Goal: Task Accomplishment & Management: Use online tool/utility

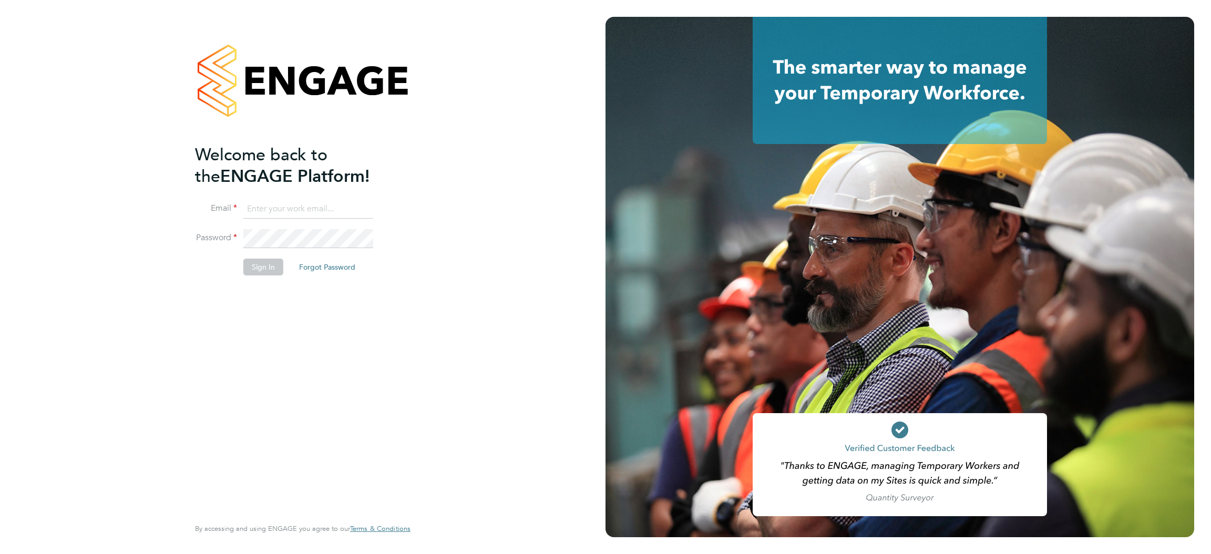
type input "[PERSON_NAME][EMAIL_ADDRESS][DOMAIN_NAME]"
click at [271, 259] on button "Sign In" at bounding box center [263, 267] width 40 height 17
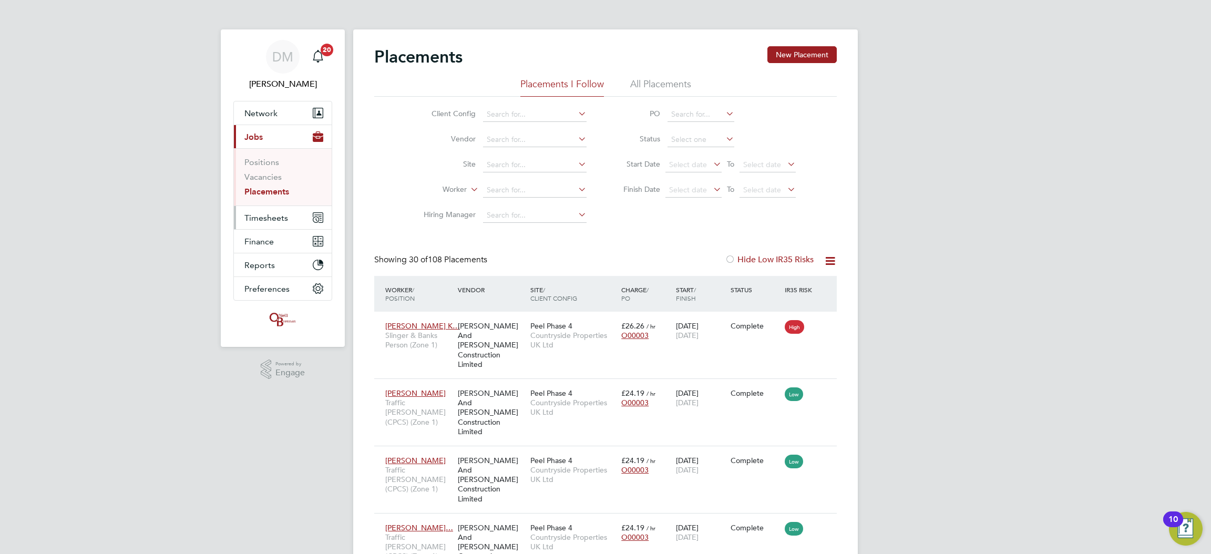
click at [285, 220] on span "Timesheets" at bounding box center [266, 218] width 44 height 10
click at [276, 188] on link "Timesheets" at bounding box center [266, 186] width 44 height 10
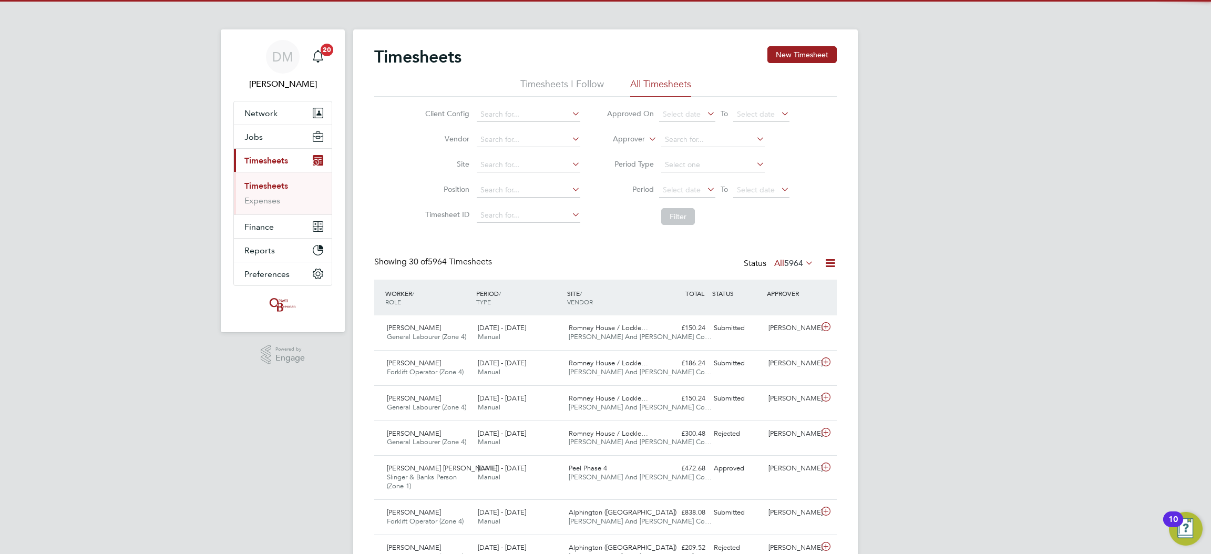
scroll to position [27, 91]
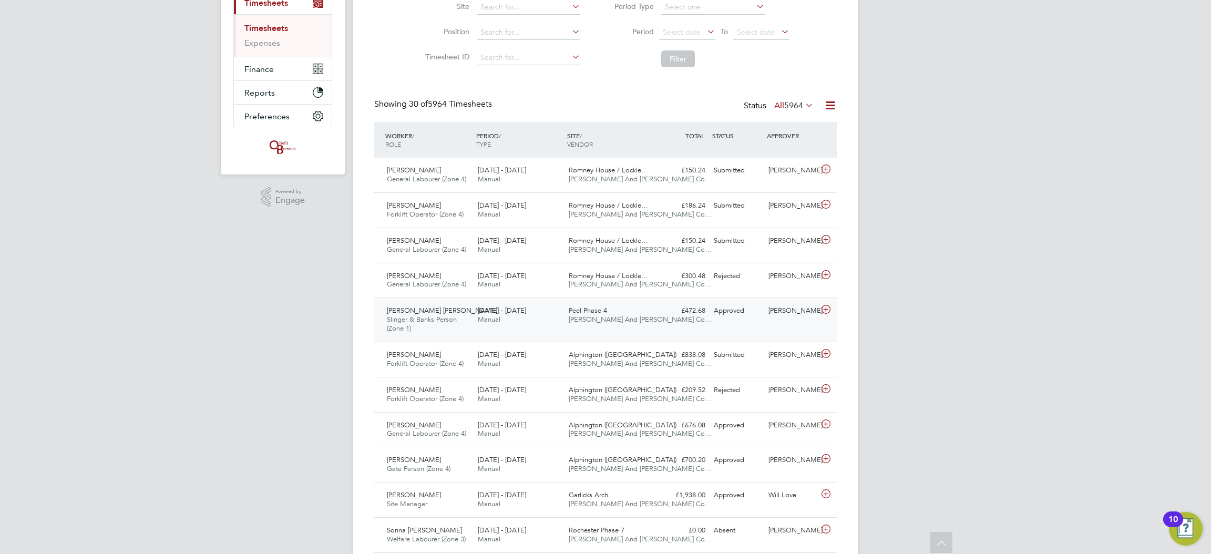
click at [601, 320] on span "O'Neill And Brennan Co…" at bounding box center [640, 319] width 143 height 9
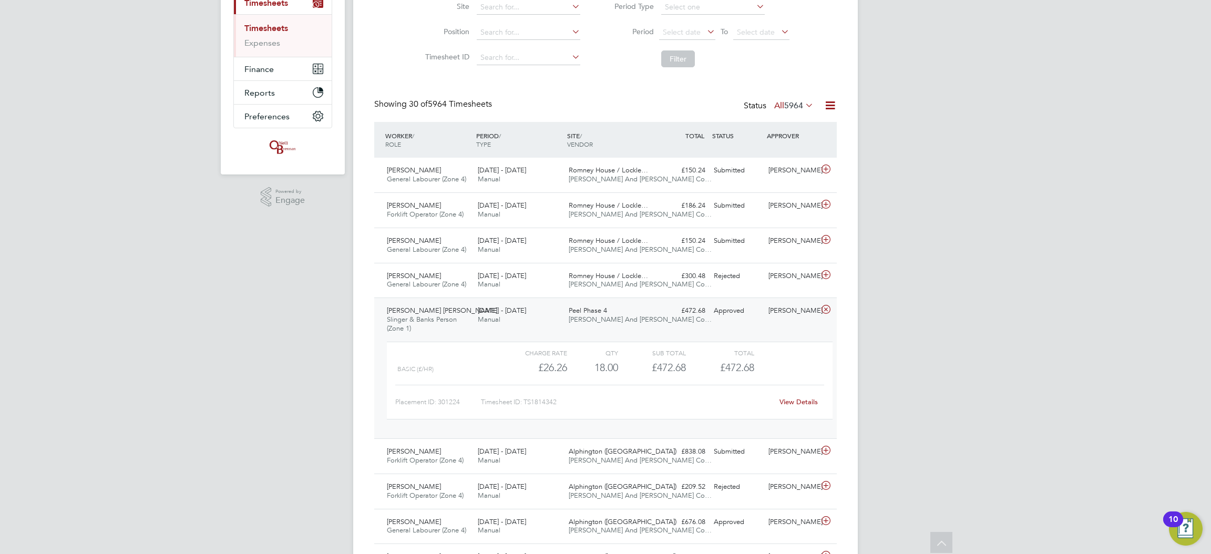
click at [799, 399] on link "View Details" at bounding box center [799, 401] width 38 height 9
